Goal: Task Accomplishment & Management: Complete application form

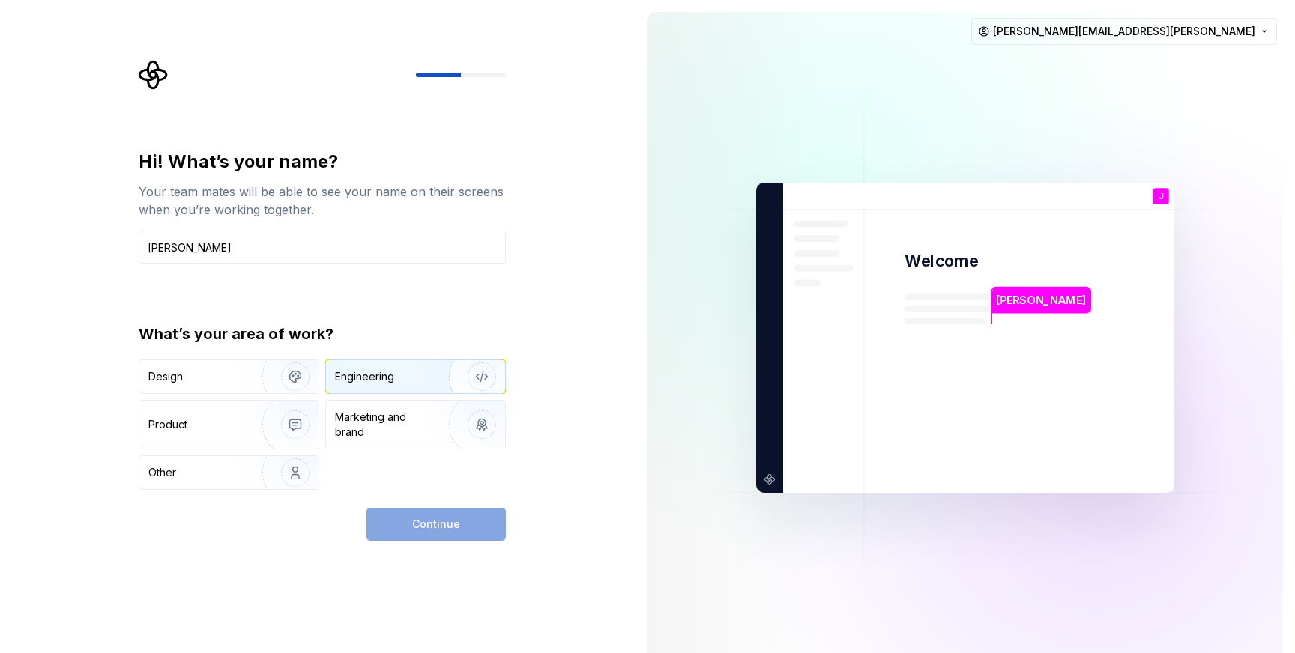
type input "[PERSON_NAME]"
click at [441, 381] on img "button" at bounding box center [472, 377] width 96 height 100
click at [449, 516] on button "Continue" at bounding box center [435, 524] width 139 height 33
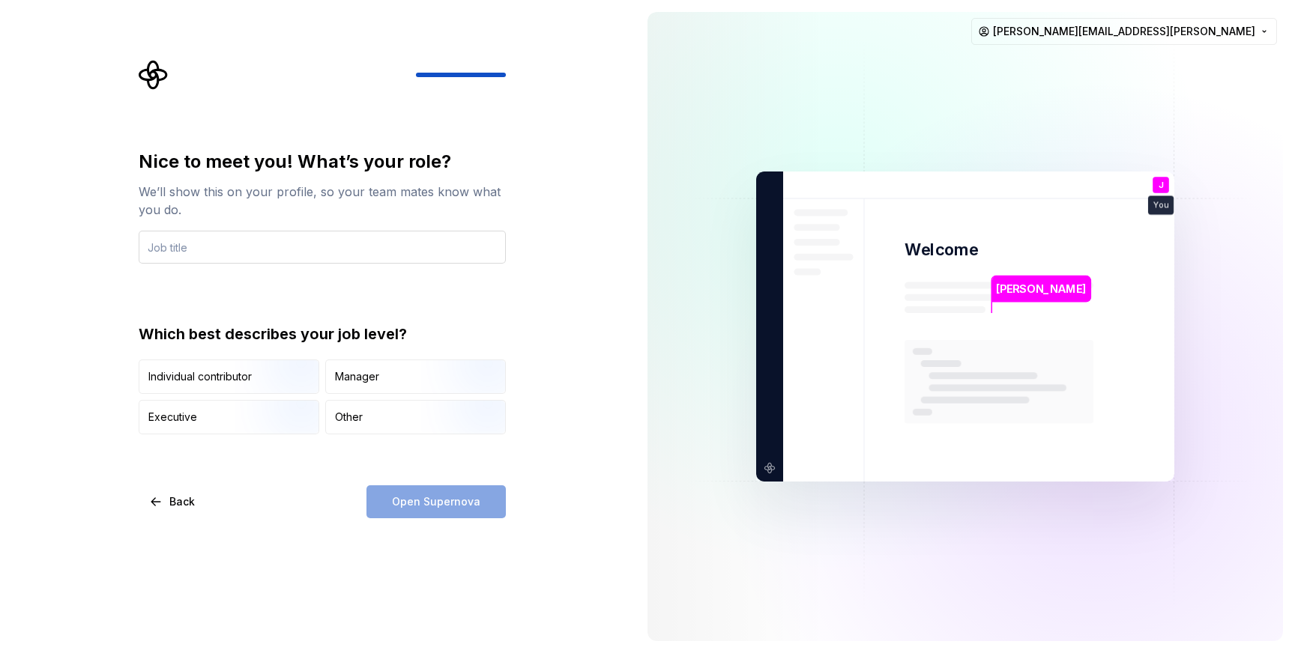
click at [248, 244] on input "text" at bounding box center [322, 247] width 367 height 33
type input "Software Engineer"
click at [352, 330] on div "Which best describes your job level?" at bounding box center [322, 334] width 367 height 21
drag, startPoint x: 273, startPoint y: 378, endPoint x: 296, endPoint y: 395, distance: 28.5
click at [273, 378] on img "button" at bounding box center [283, 395] width 96 height 100
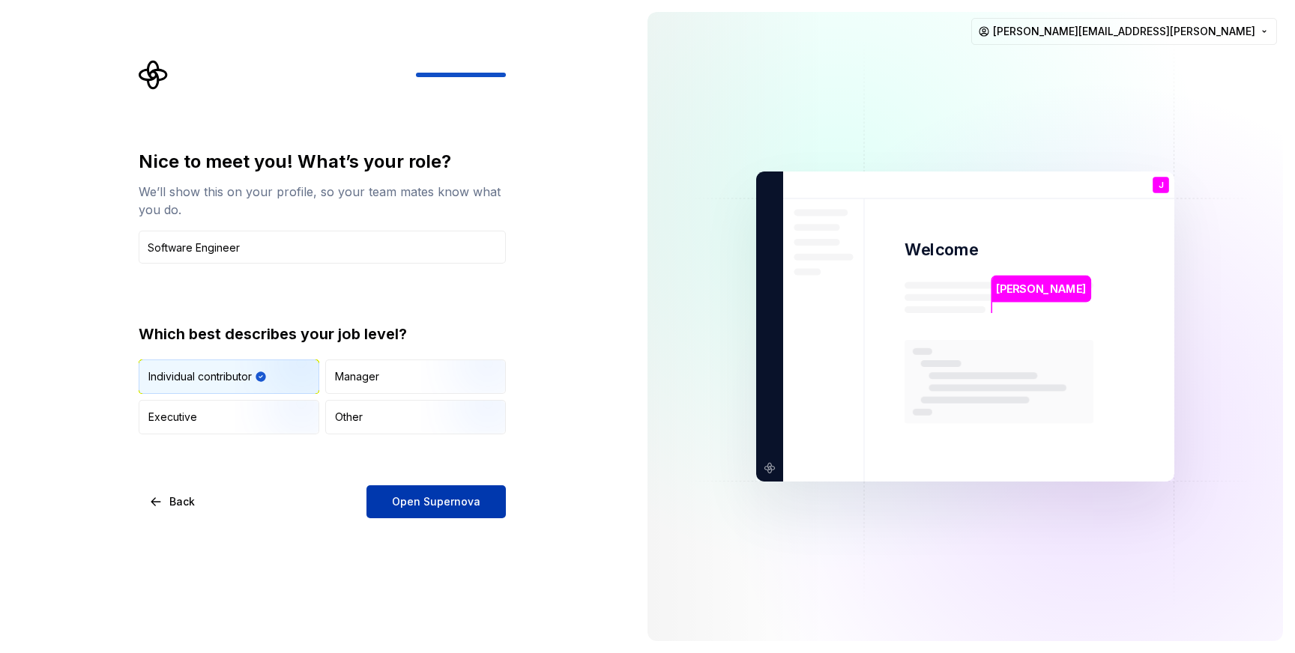
click at [435, 495] on span "Open Supernova" at bounding box center [436, 502] width 88 height 15
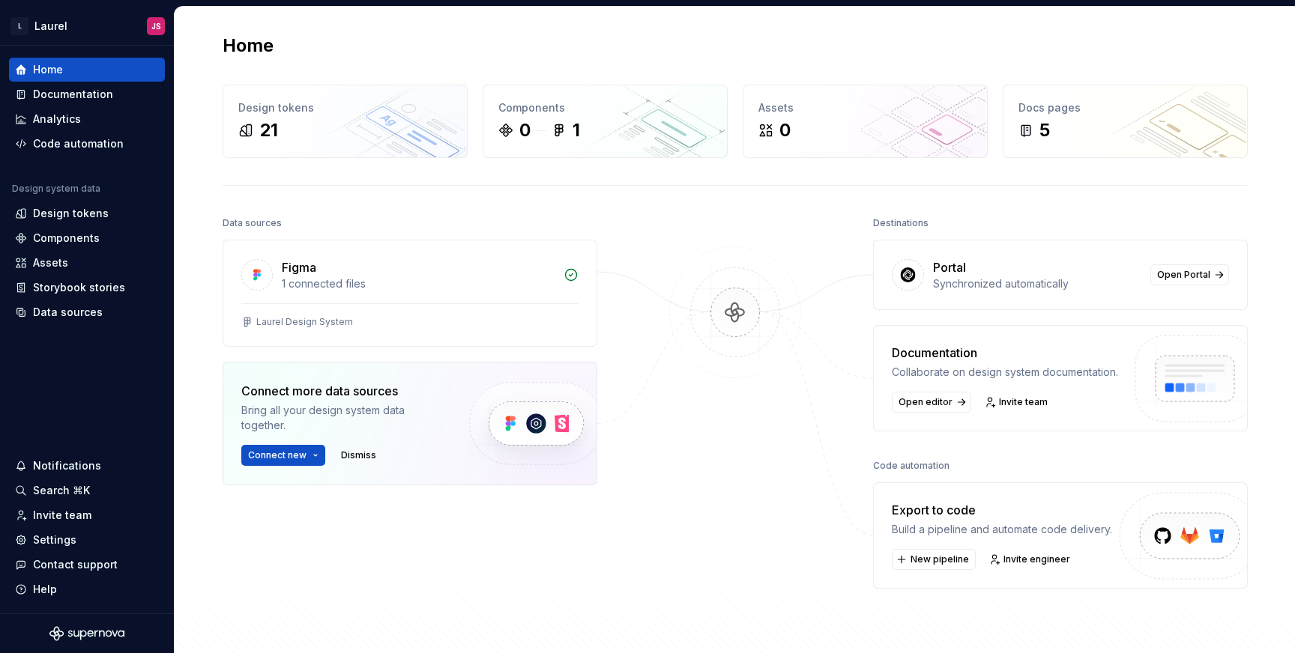
click at [644, 337] on div "Data sources Figma 1 connected files Laurel Design System Connect more data sou…" at bounding box center [735, 439] width 1025 height 452
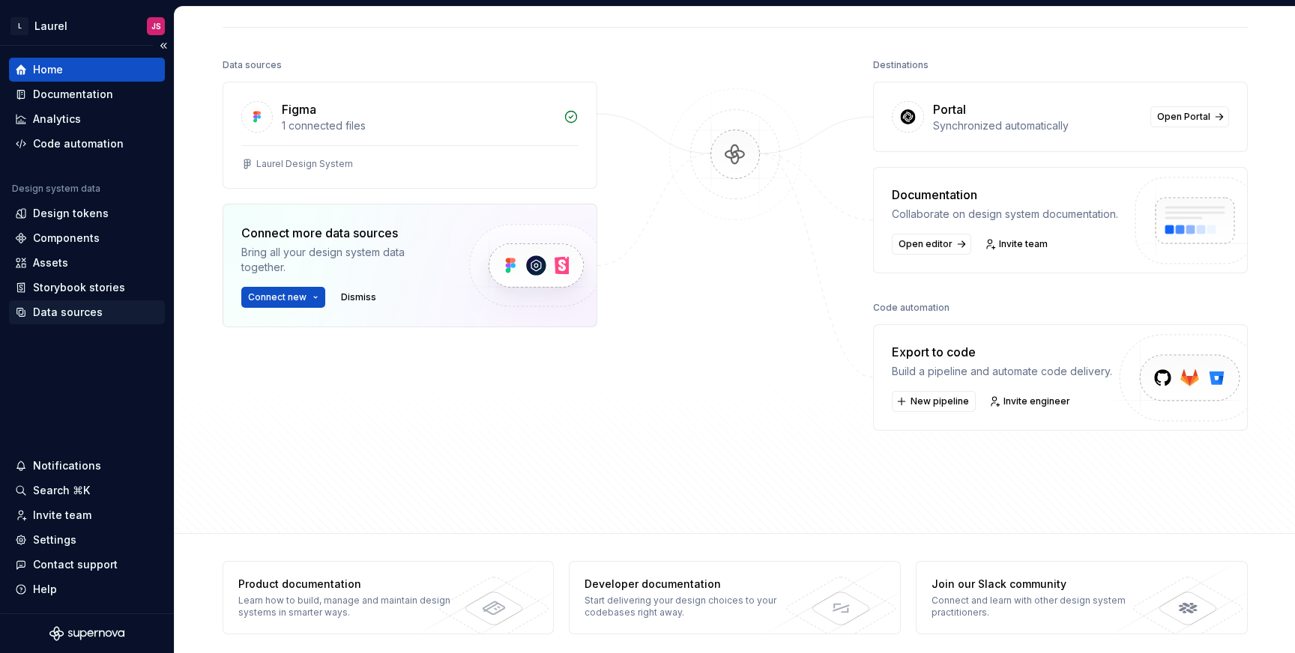
scroll to position [166, 0]
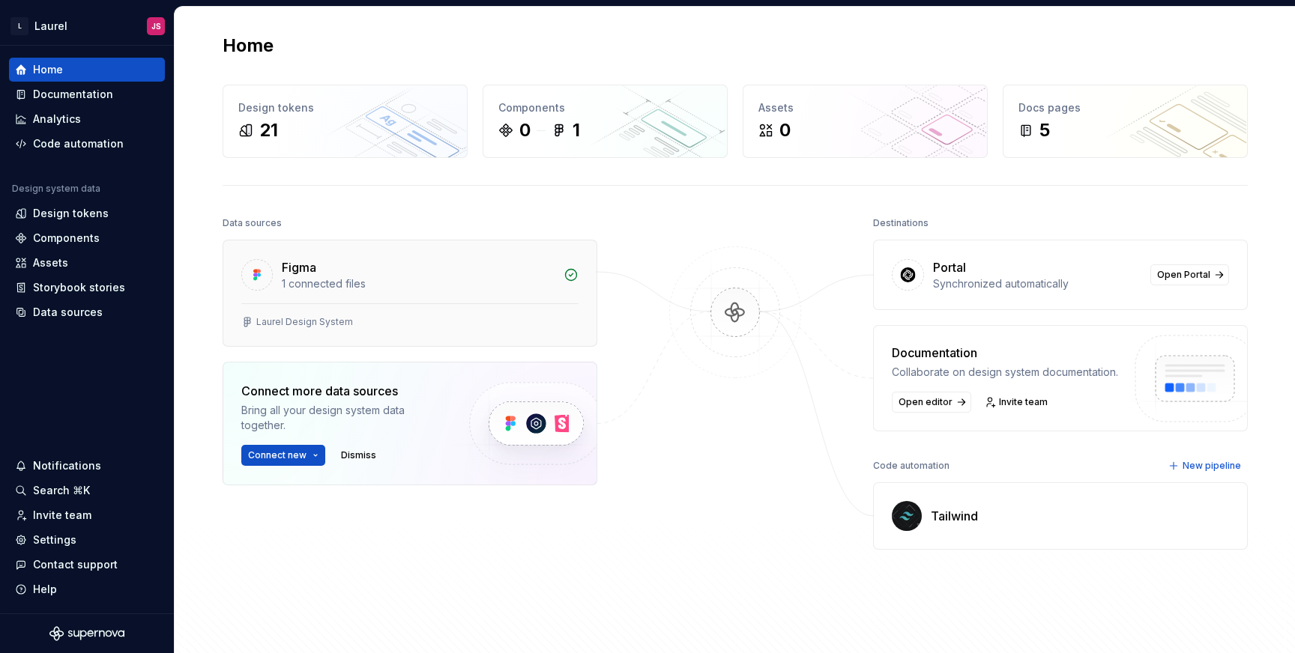
click at [408, 273] on div "Figma" at bounding box center [418, 268] width 273 height 18
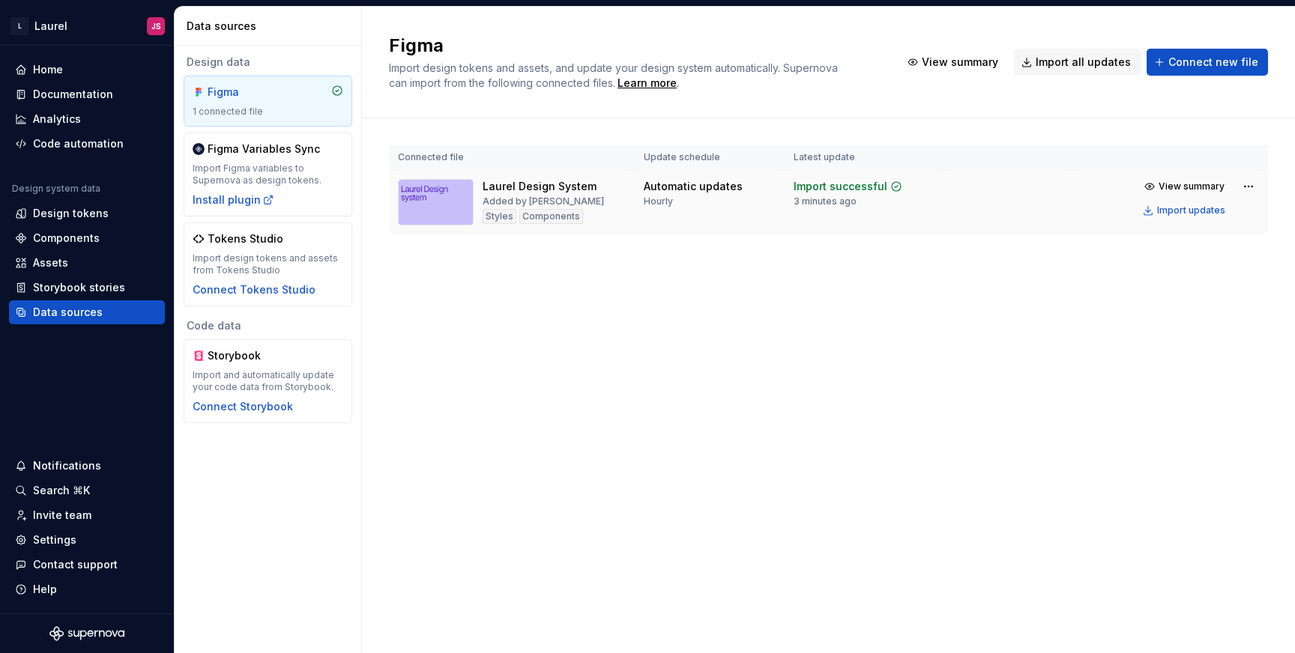
click at [563, 188] on div "Laurel Design System" at bounding box center [540, 186] width 114 height 15
click at [427, 205] on img at bounding box center [436, 202] width 76 height 46
click at [596, 181] on div "Laurel Design System Added by [PERSON_NAME] Styles Components" at bounding box center [512, 202] width 228 height 46
click at [829, 189] on div "Import successful" at bounding box center [840, 186] width 94 height 15
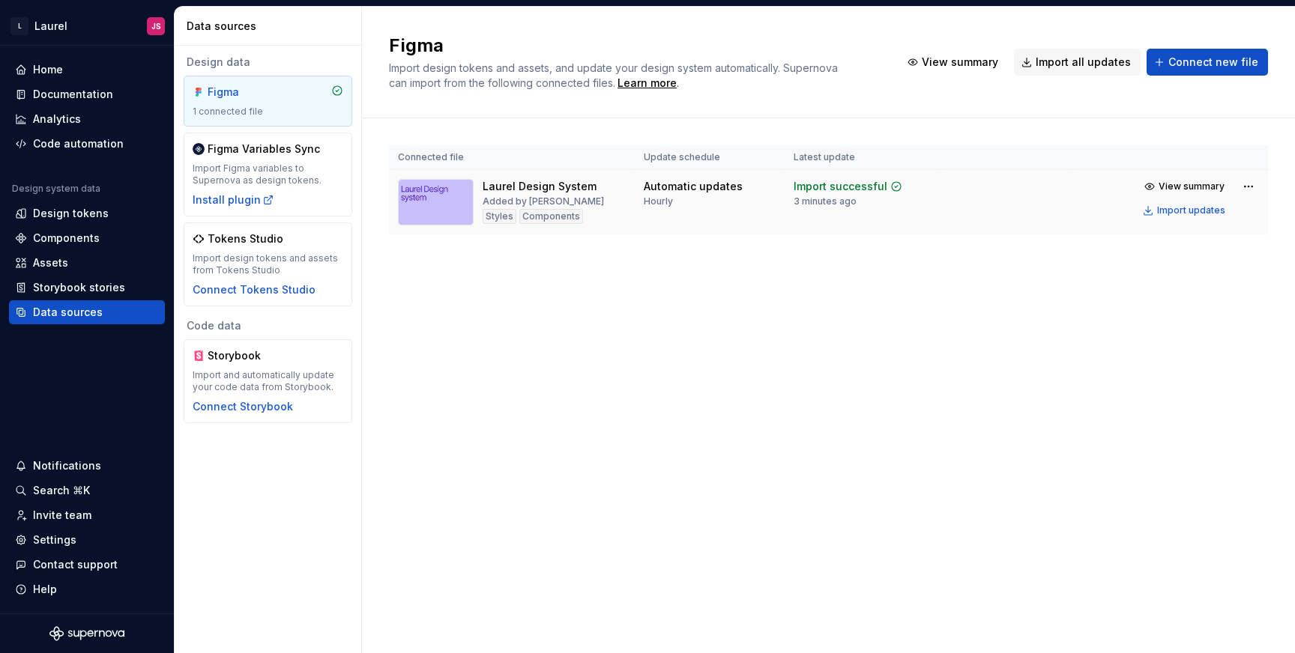
click at [534, 221] on div "Components" at bounding box center [551, 216] width 64 height 15
click at [493, 218] on div "Styles" at bounding box center [500, 216] width 34 height 15
click at [282, 100] on div "Figma 1 connected file" at bounding box center [268, 101] width 151 height 33
click at [408, 187] on img at bounding box center [436, 202] width 76 height 46
click at [410, 189] on img at bounding box center [436, 202] width 76 height 46
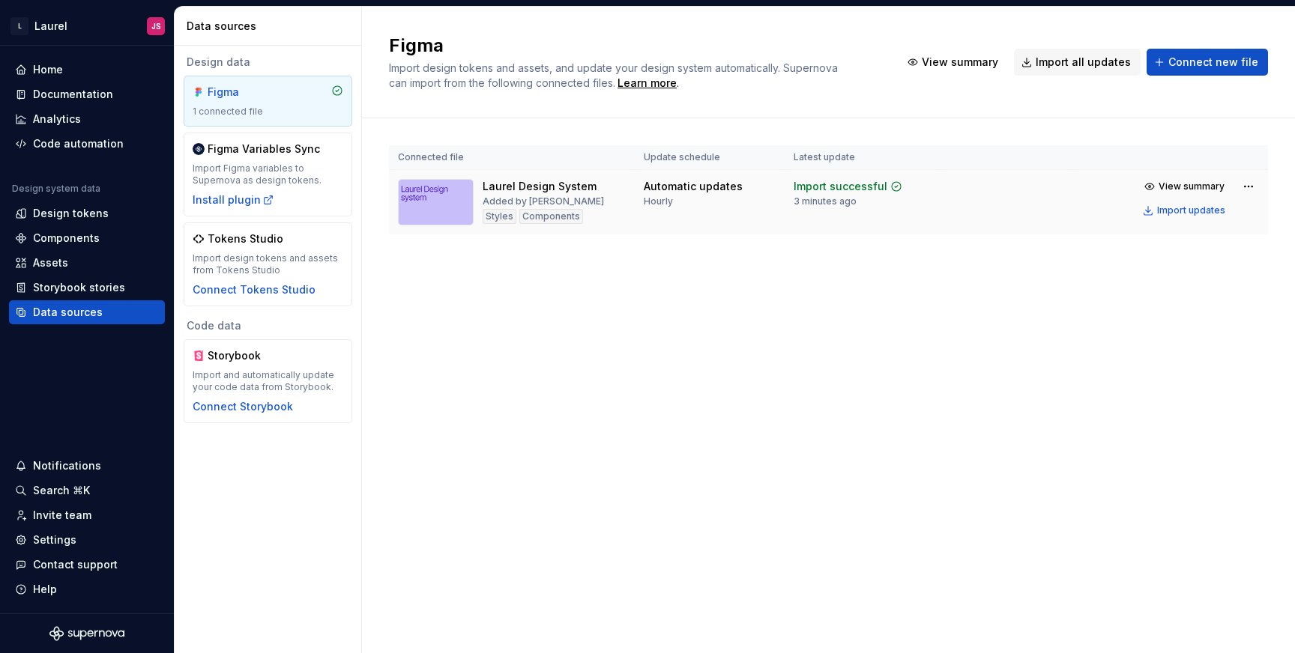
click at [552, 184] on div "Laurel Design System" at bounding box center [540, 186] width 114 height 15
click at [554, 185] on div "Laurel Design System" at bounding box center [540, 186] width 114 height 15
click at [1235, 189] on div "View summary Import updates" at bounding box center [1198, 198] width 121 height 45
click at [1246, 185] on html "L Laurel JS Home Documentation Analytics Code automation Design system data Des…" at bounding box center [647, 326] width 1295 height 653
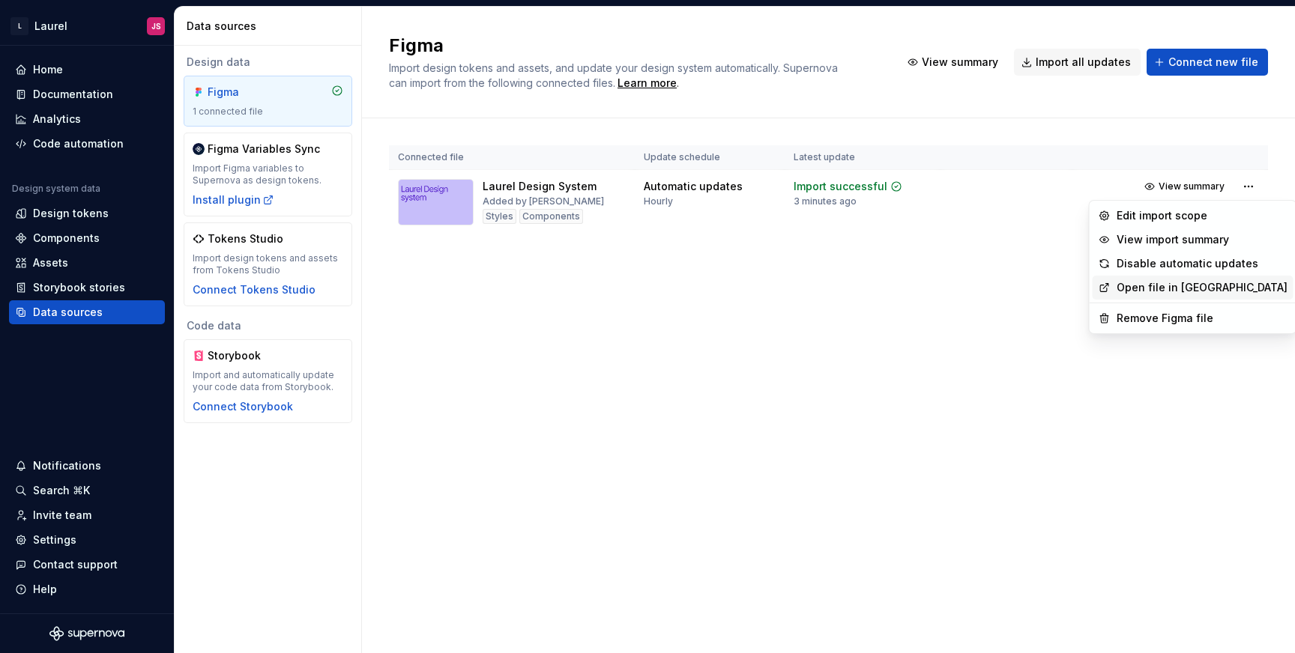
click at [1179, 289] on link "Open file in [GEOGRAPHIC_DATA]" at bounding box center [1201, 287] width 171 height 15
